Goal: Ask a question

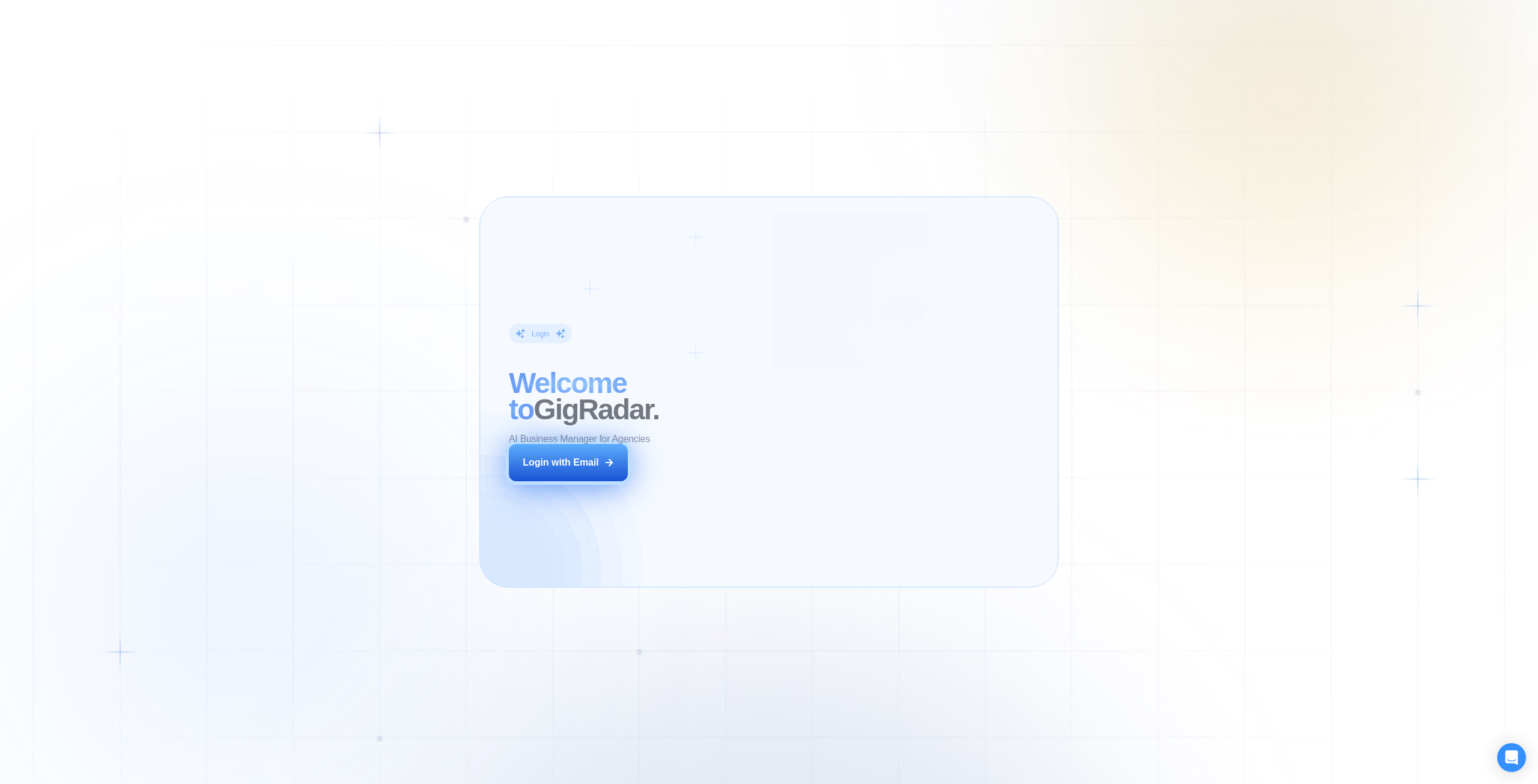
click at [575, 463] on div "Login with Email" at bounding box center [561, 463] width 76 height 13
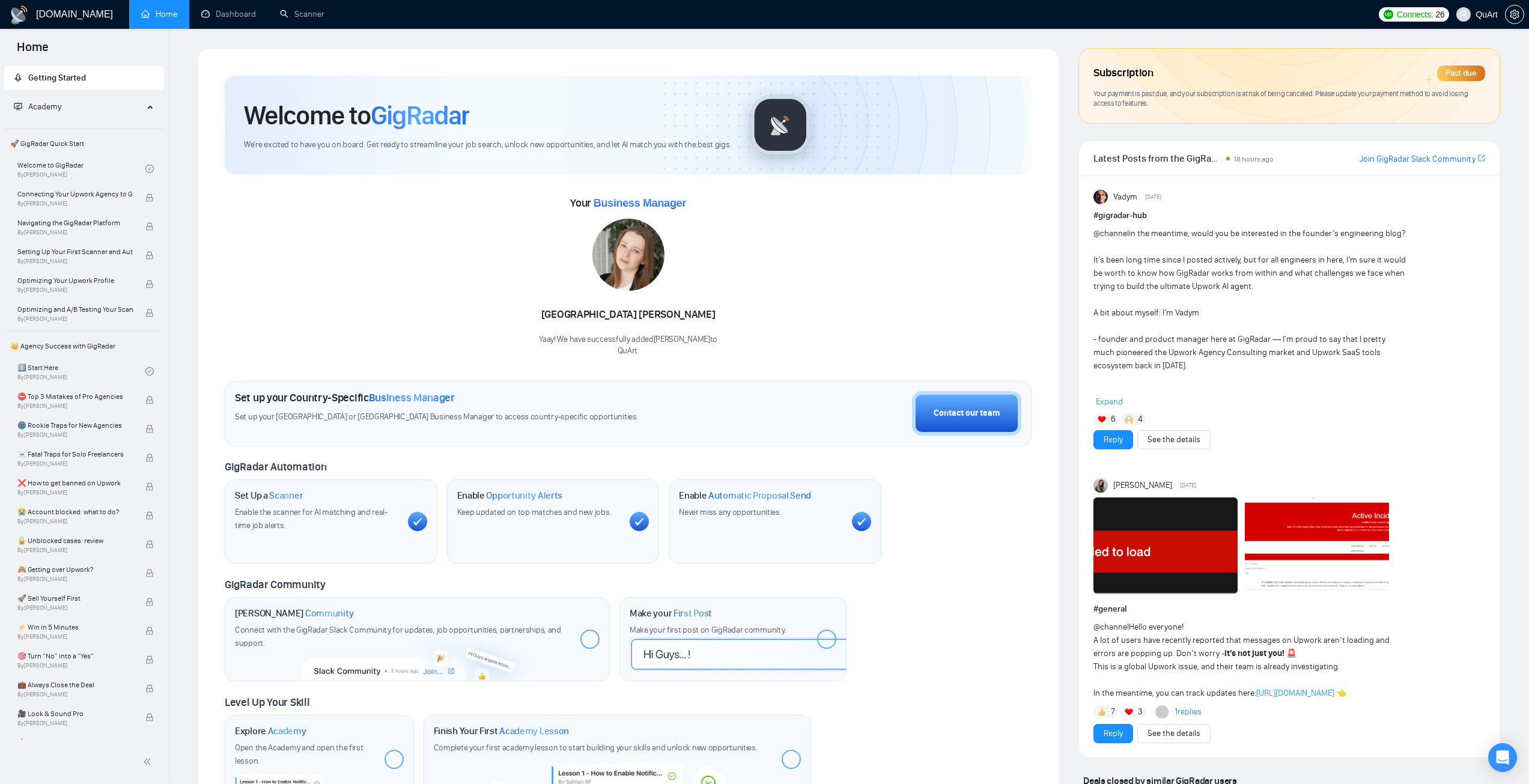
click at [1466, 73] on div "Past due" at bounding box center [1461, 73] width 48 height 16
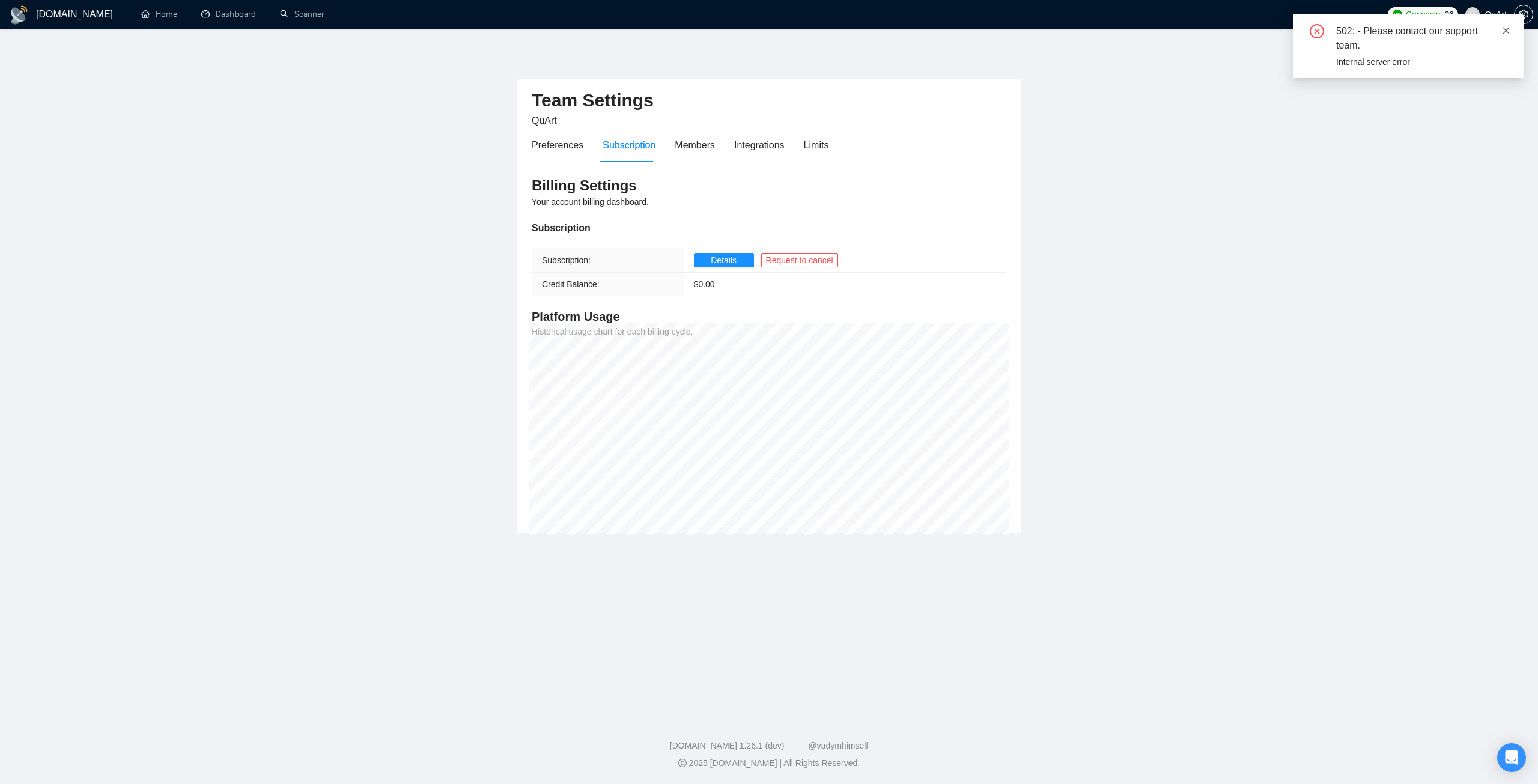
click at [1508, 30] on icon "close" at bounding box center [1506, 30] width 8 height 8
click at [1508, 758] on icon "Open Intercom Messenger" at bounding box center [1511, 757] width 13 height 16
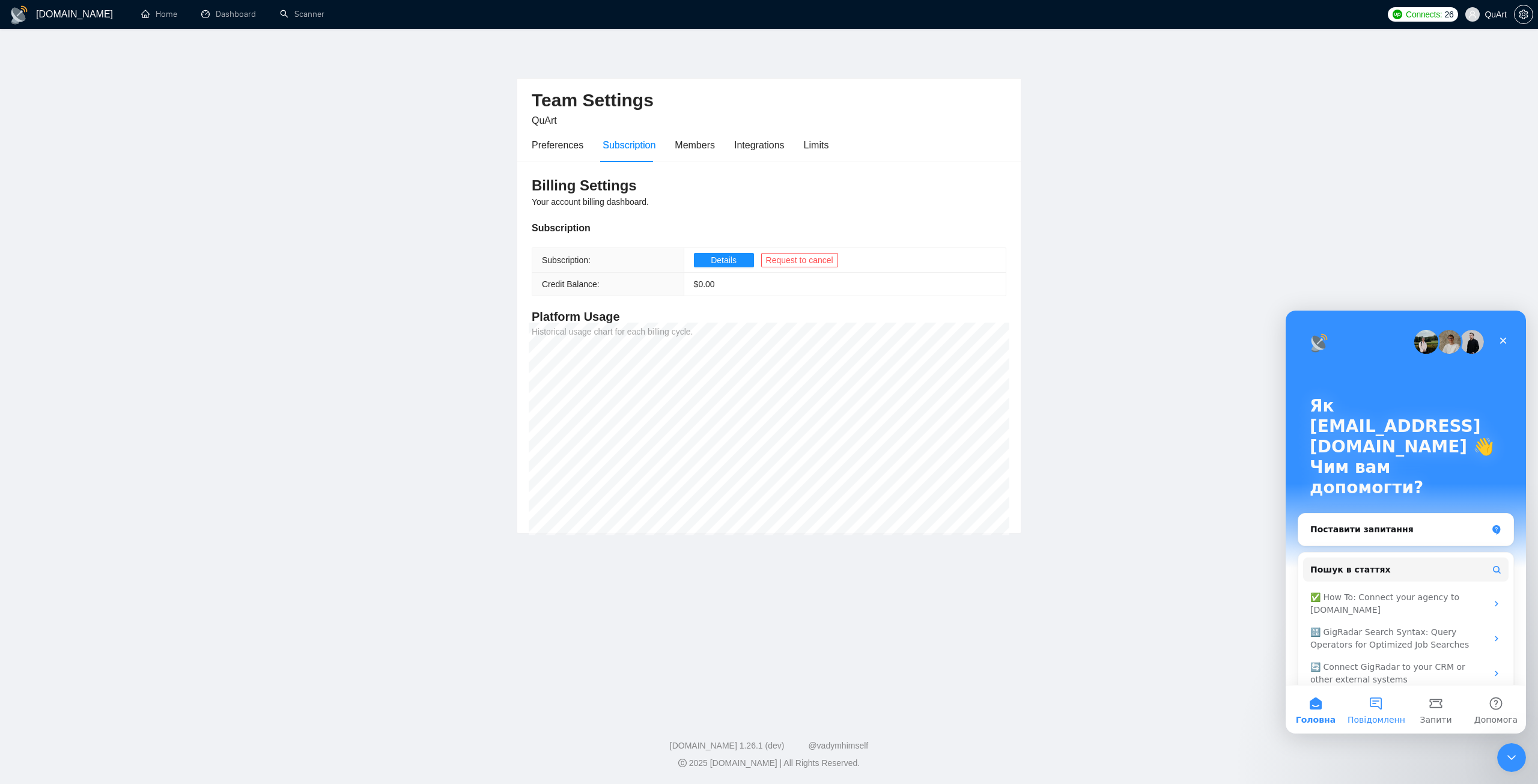
click at [1377, 707] on button "Повідомлення" at bounding box center [1375, 709] width 60 height 48
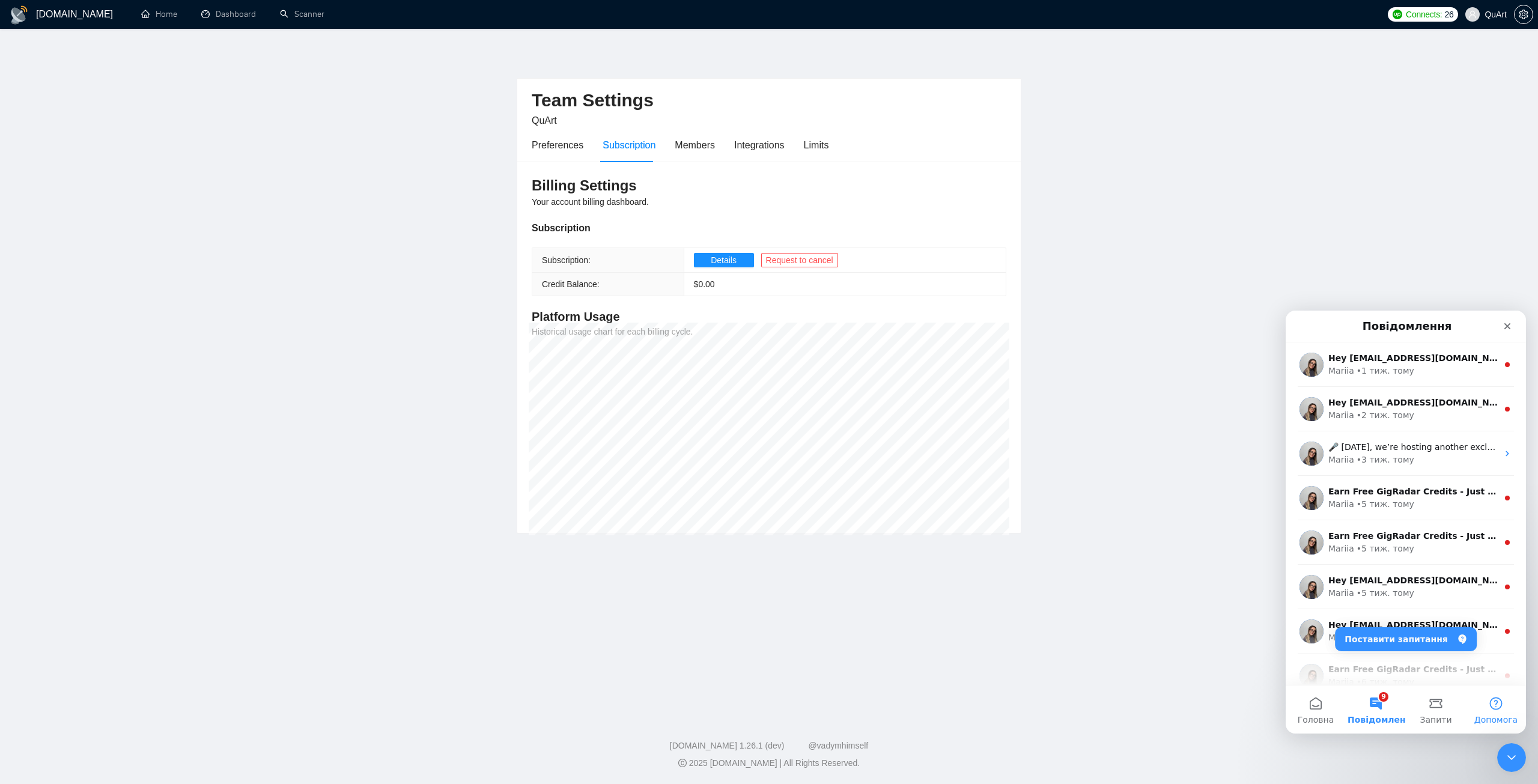
click at [1490, 706] on button "Допомога" at bounding box center [1495, 709] width 60 height 48
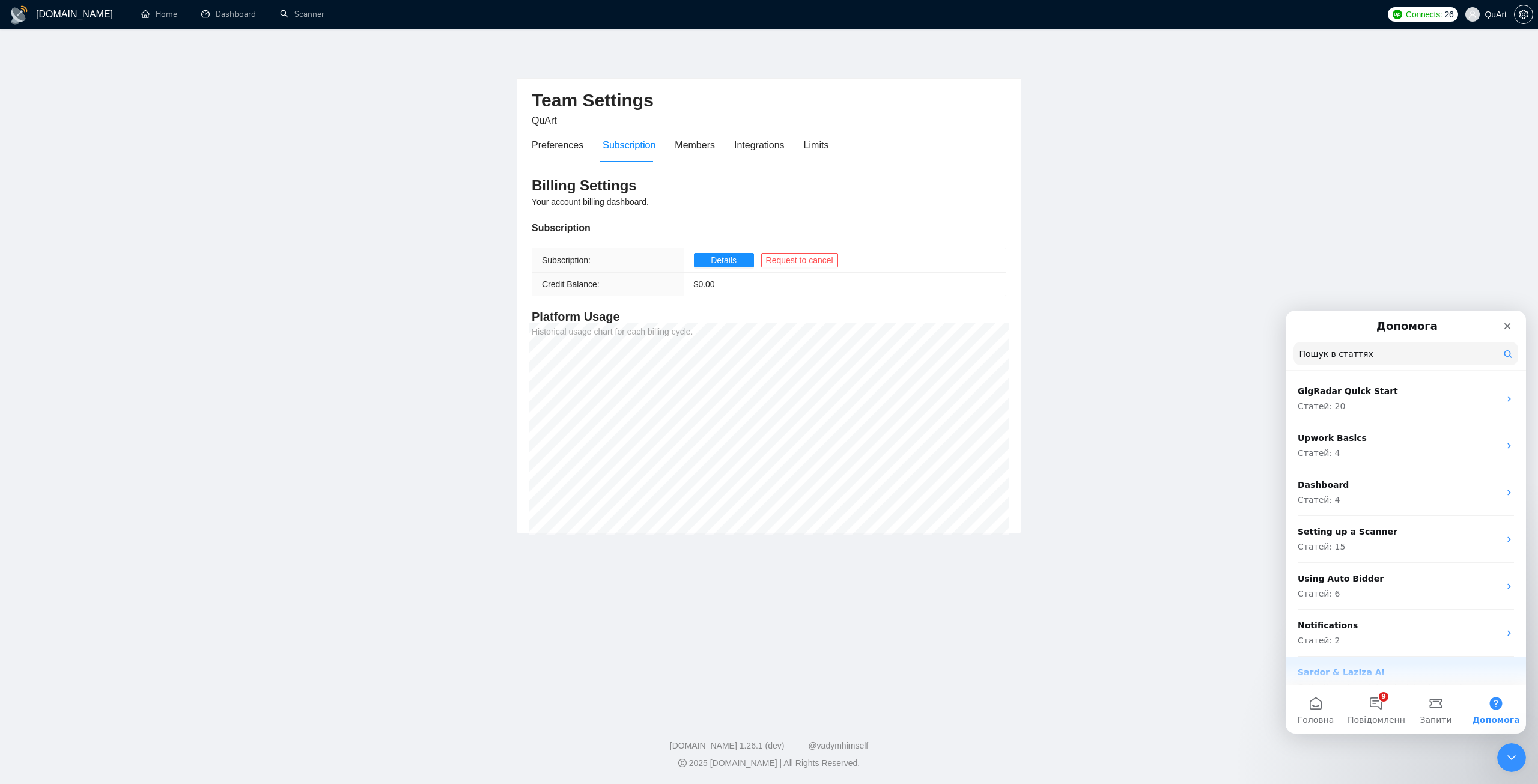
scroll to position [171, 0]
click at [1493, 703] on button "Допомога" at bounding box center [1495, 709] width 60 height 48
click at [1377, 705] on button "9 Повідомлення" at bounding box center [1375, 709] width 60 height 48
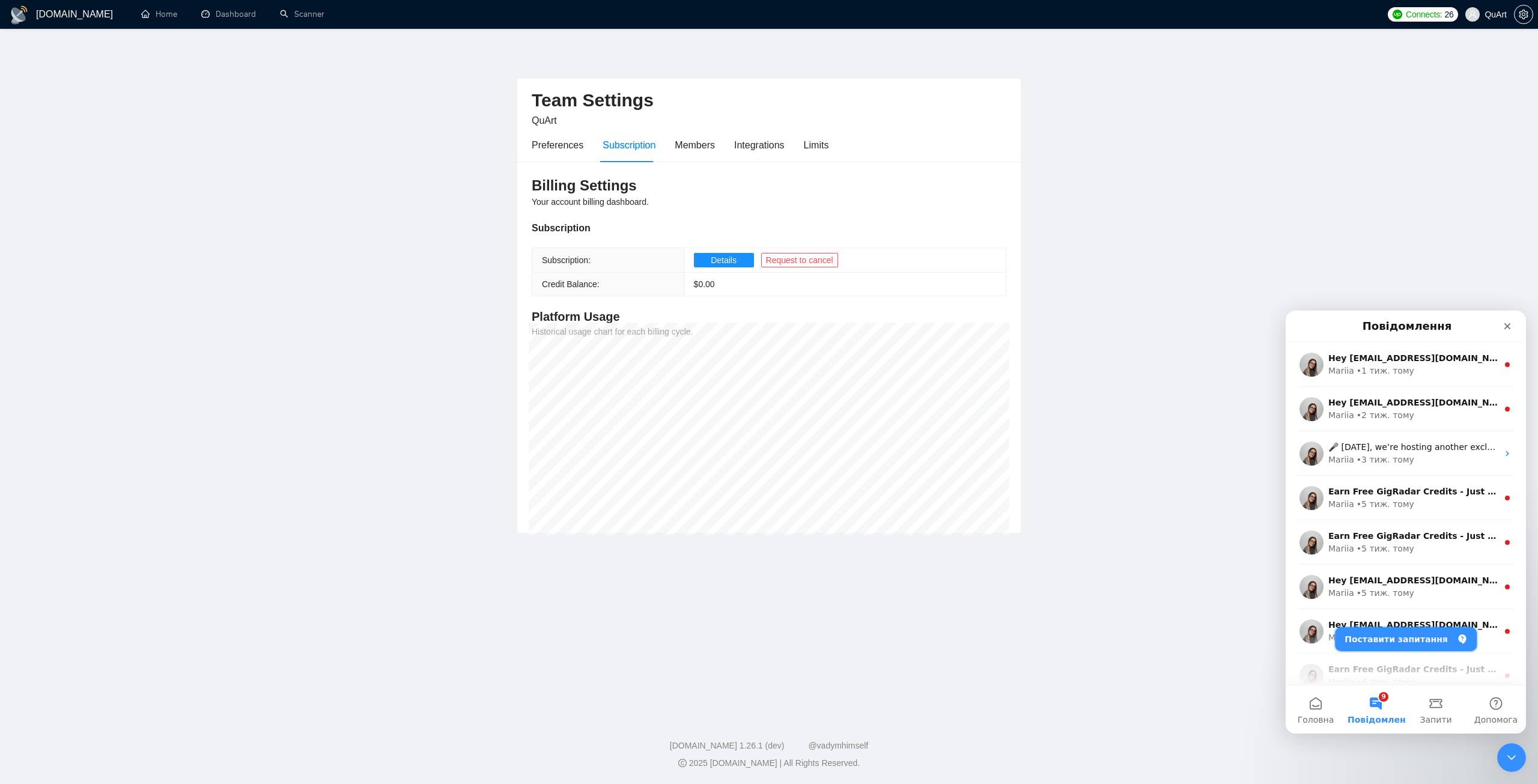
click at [1387, 636] on button "Поставити запитання" at bounding box center [1406, 639] width 142 height 24
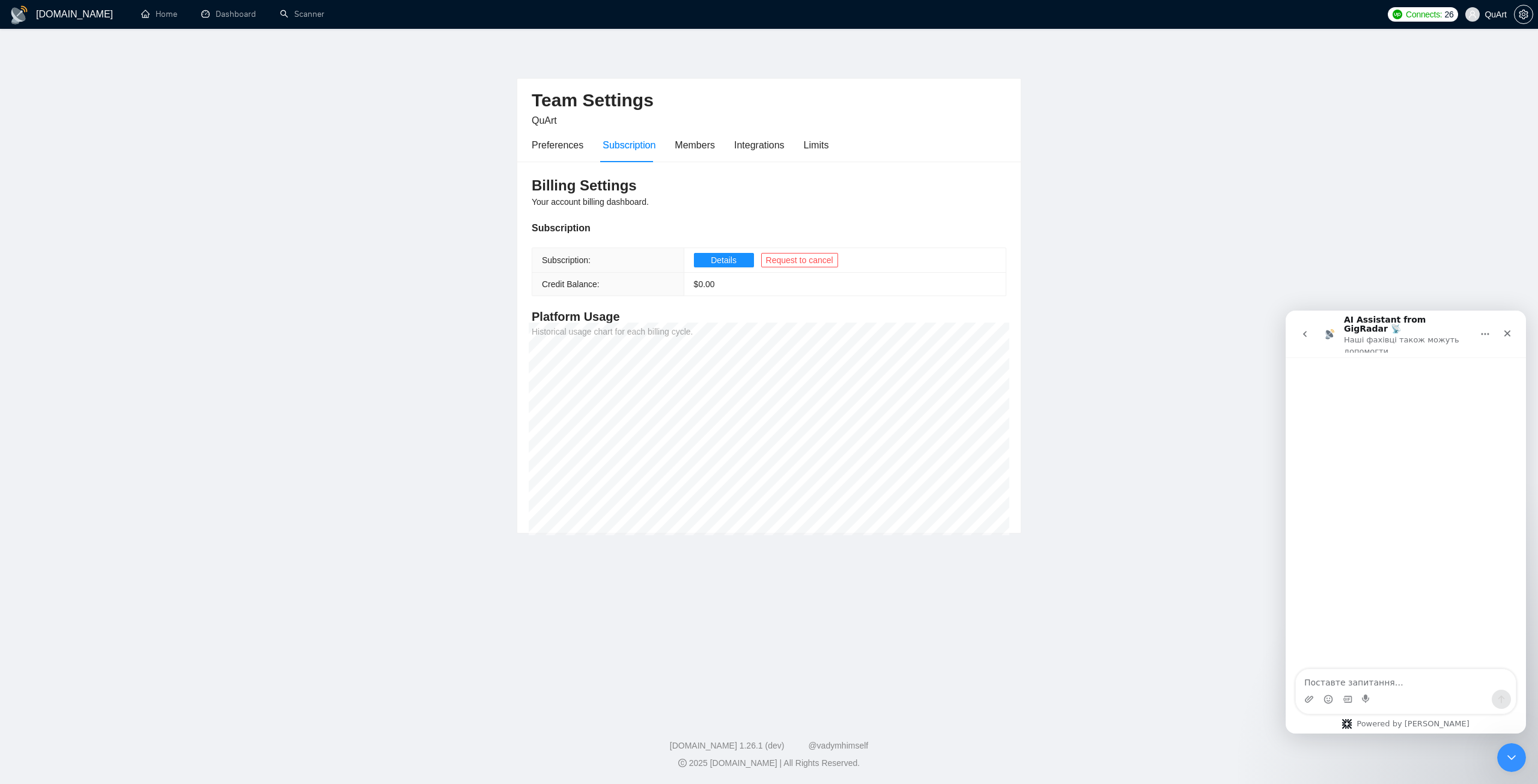
click at [1352, 681] on textarea "Поставте запитання…" at bounding box center [1406, 679] width 220 height 20
type textarea "L"
type textarea "Доброго дня"
type textarea "Будь ласка ыныцыюйте списання та продовження пыдписки"
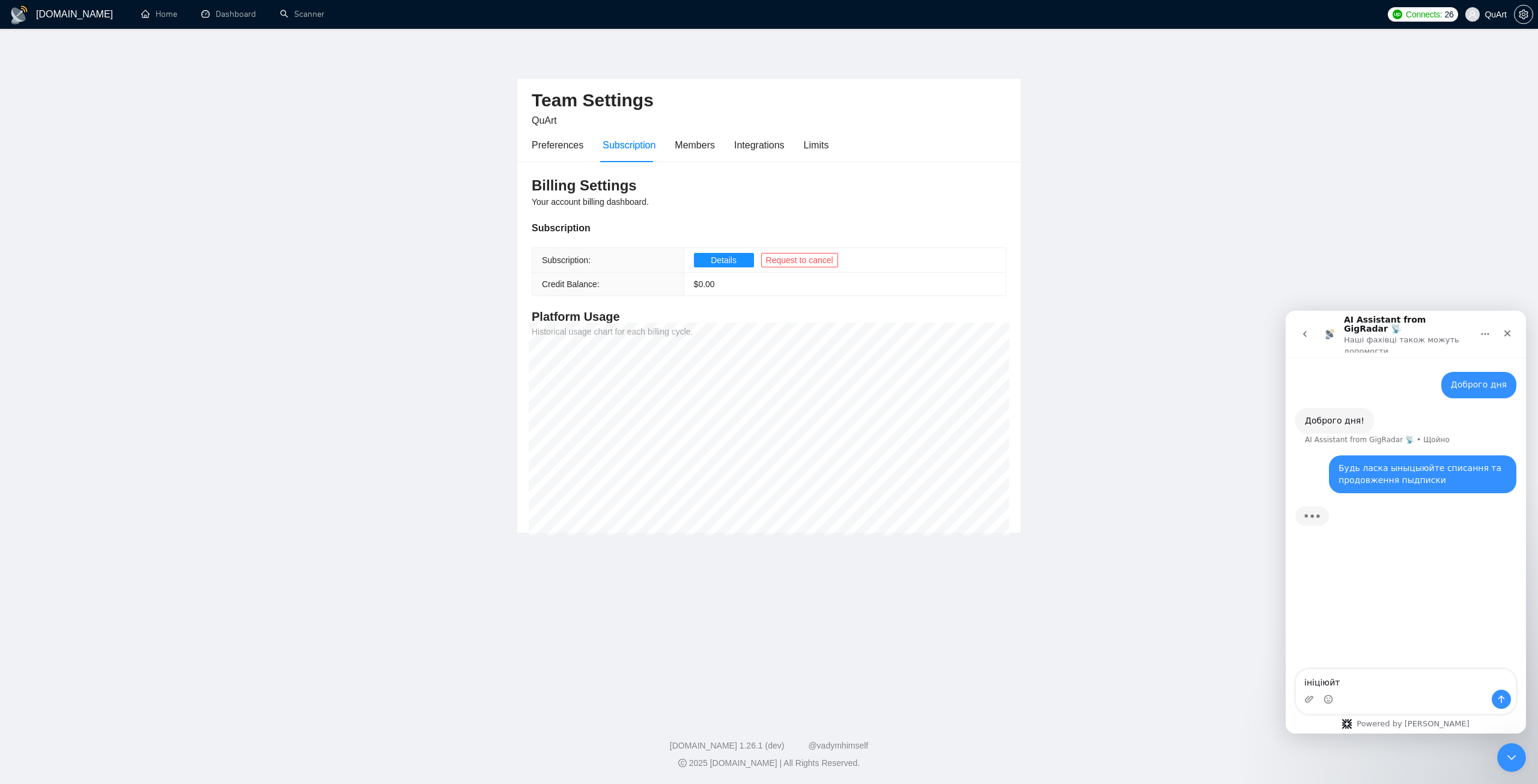
type textarea "ініціюйте"
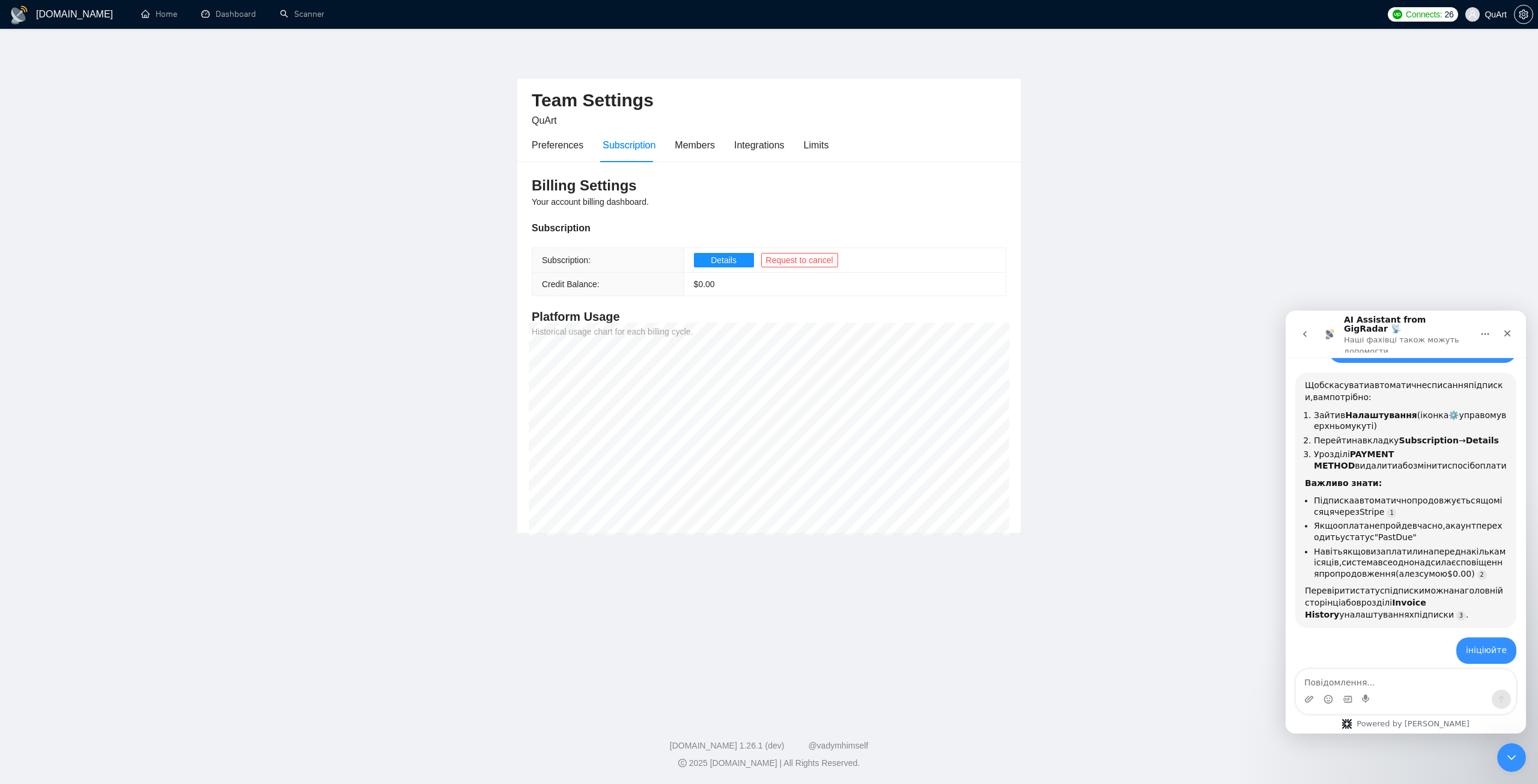
scroll to position [116, 0]
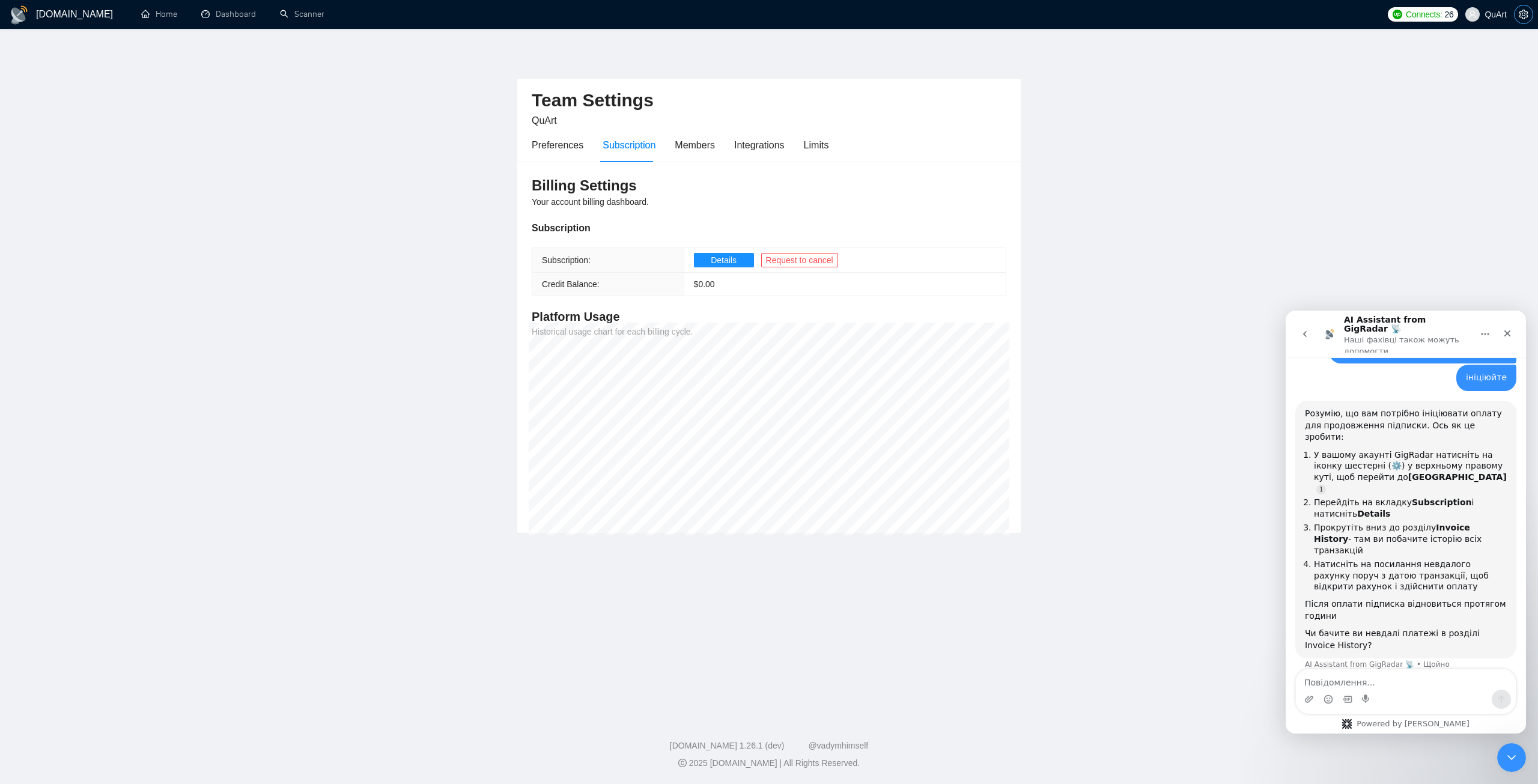
click at [1523, 15] on icon "setting" at bounding box center [1524, 14] width 9 height 9
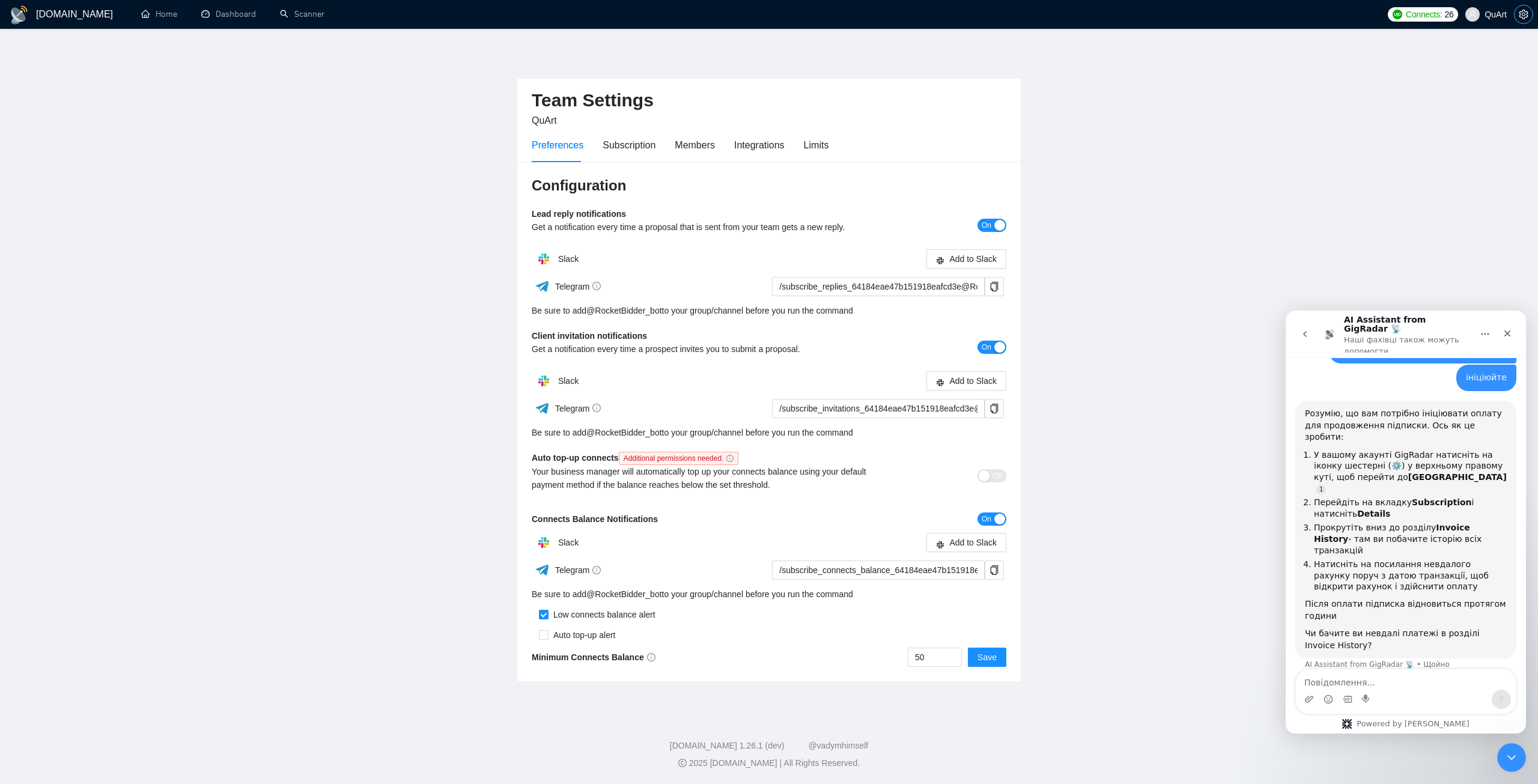
click at [1520, 16] on icon "setting" at bounding box center [1524, 14] width 9 height 9
click at [626, 144] on div "Subscription" at bounding box center [629, 145] width 53 height 15
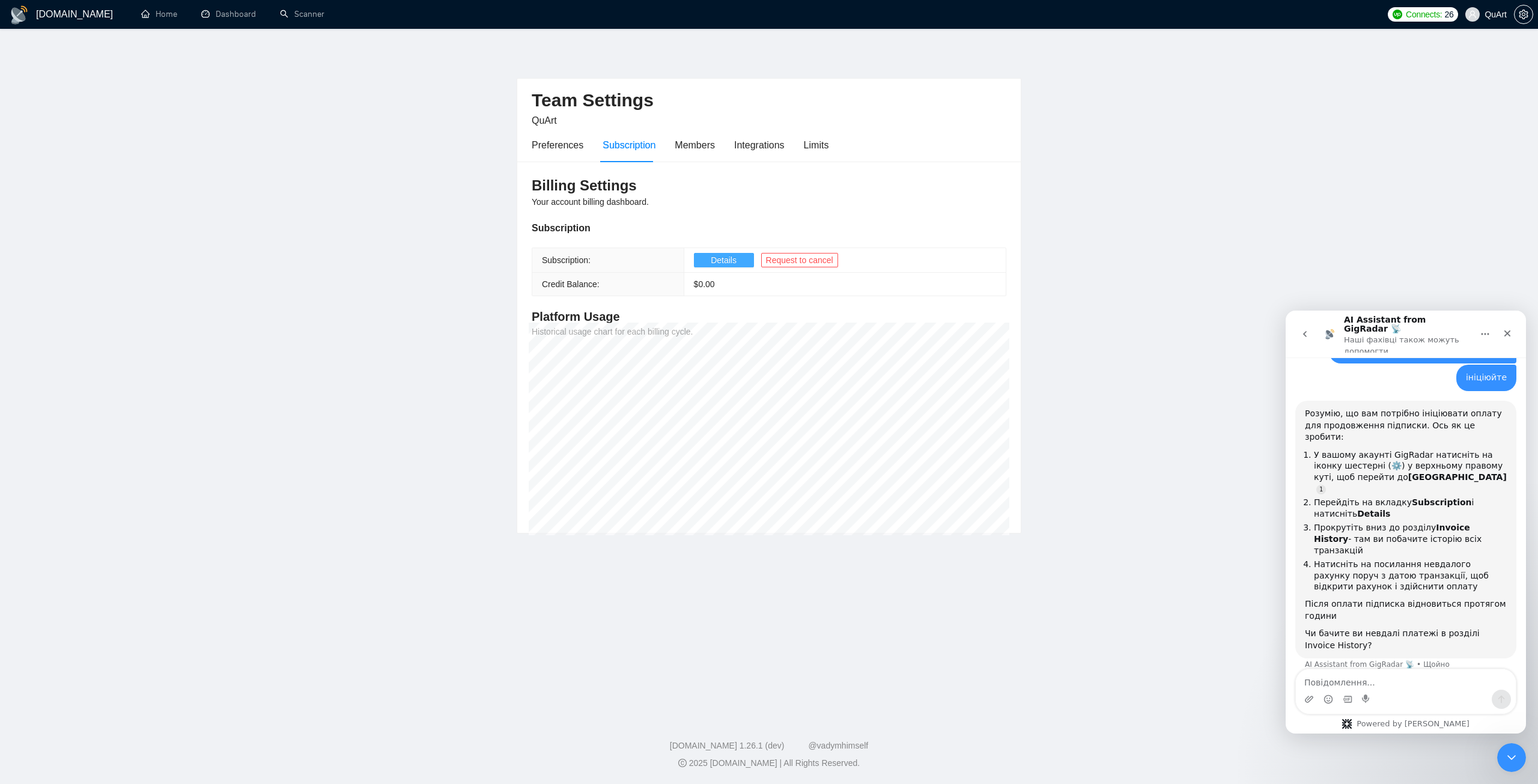
click at [715, 258] on span "Details" at bounding box center [723, 260] width 26 height 13
